Goal: Subscribe to service/newsletter

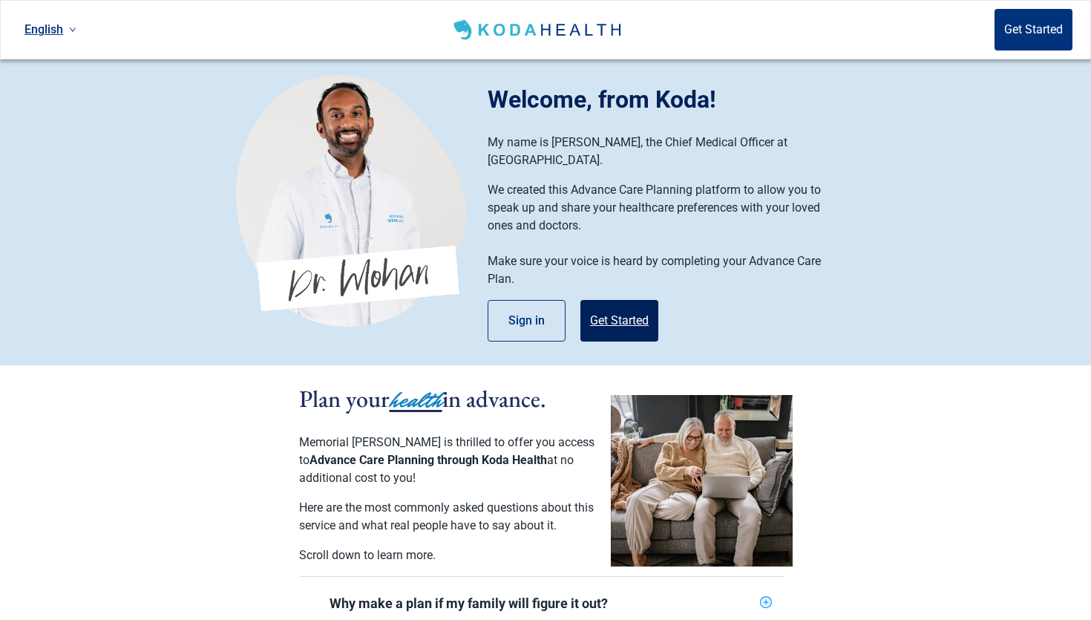
click at [610, 307] on button "Get Started" at bounding box center [620, 321] width 78 height 42
